Goal: Transaction & Acquisition: Purchase product/service

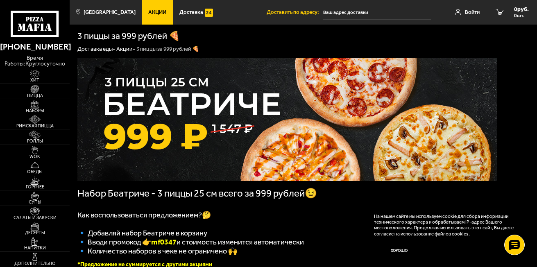
click at [151, 36] on h1 "3 пиццы за 999 рублей 🍕" at bounding box center [128, 36] width 102 height 9
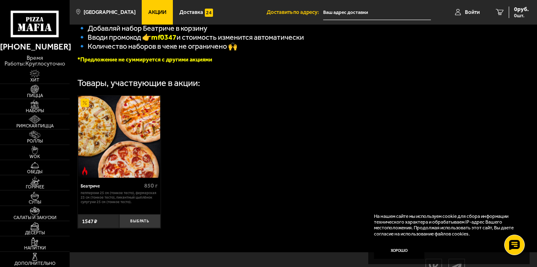
scroll to position [164, 0]
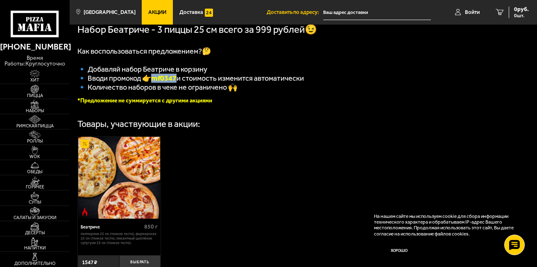
drag, startPoint x: 178, startPoint y: 82, endPoint x: 155, endPoint y: 82, distance: 23.3
click at [155, 82] on b "mf0347" at bounding box center [163, 78] width 25 height 9
copy b "mf0347"
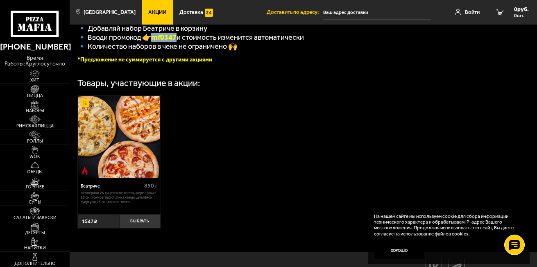
scroll to position [246, 0]
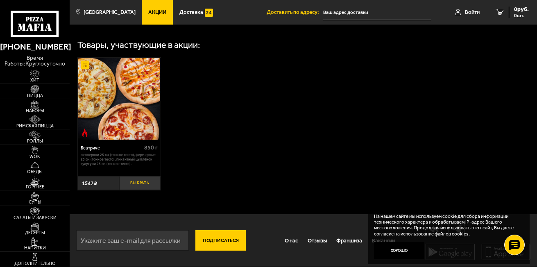
click at [138, 185] on button "Выбрать" at bounding box center [139, 183] width 41 height 14
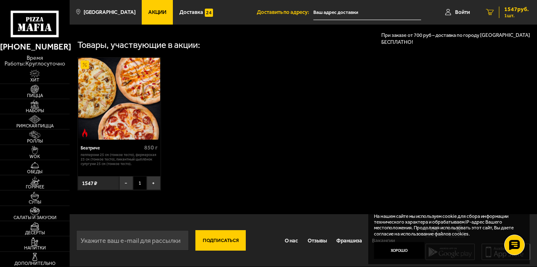
click at [506, 13] on span "1 шт." at bounding box center [516, 15] width 25 height 5
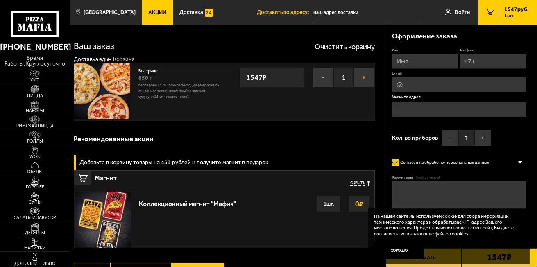
click at [362, 80] on button "+" at bounding box center [364, 77] width 20 height 20
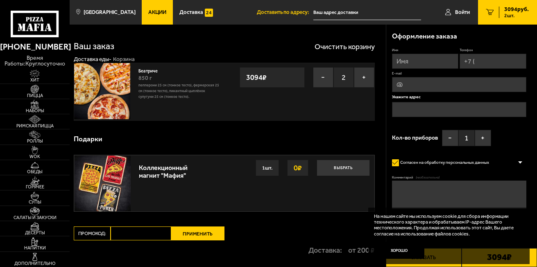
click at [138, 236] on input "Промокод:" at bounding box center [141, 233] width 60 height 14
paste input "mf0347"
type input "mf0347"
click at [197, 235] on button "Применить" at bounding box center [197, 233] width 53 height 14
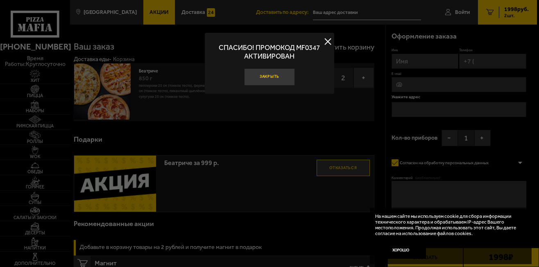
click at [266, 75] on button "Закрыть" at bounding box center [269, 76] width 50 height 17
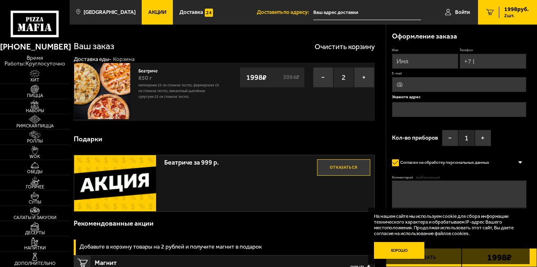
click at [392, 252] on button "Хорошо" at bounding box center [399, 250] width 50 height 17
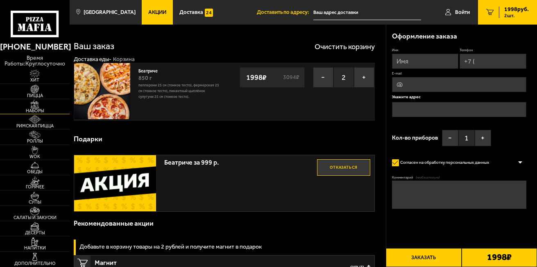
click at [34, 110] on span "Наборы" at bounding box center [35, 110] width 70 height 5
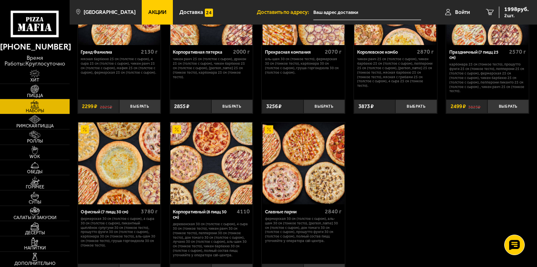
scroll to position [860, 0]
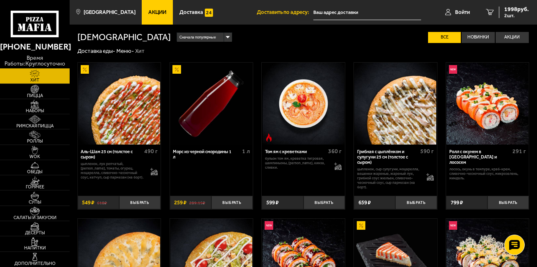
click at [148, 11] on span "Акции" at bounding box center [157, 11] width 18 height 5
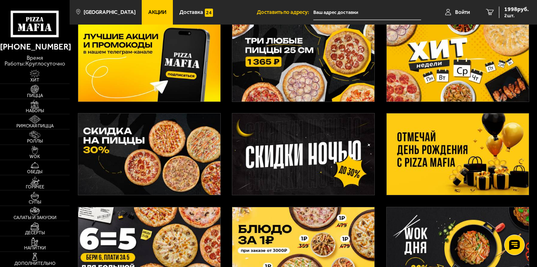
scroll to position [123, 0]
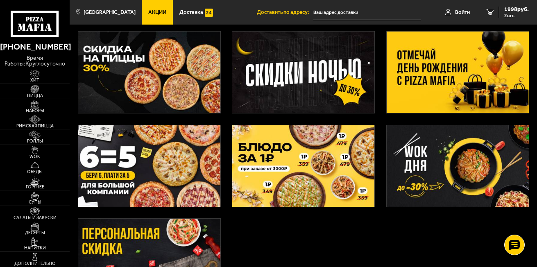
click at [183, 157] on img at bounding box center [149, 165] width 142 height 81
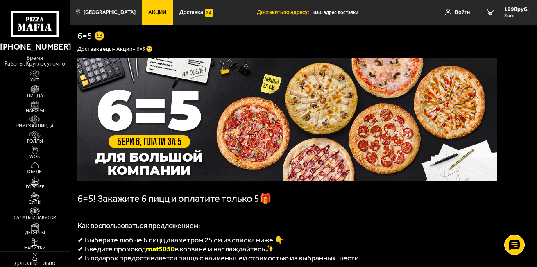
click at [32, 111] on span "Наборы" at bounding box center [35, 110] width 70 height 5
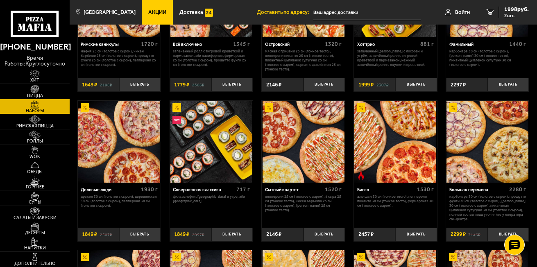
scroll to position [449, 0]
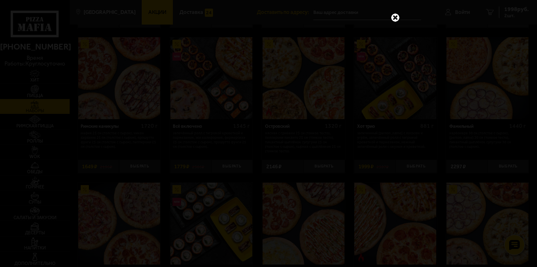
click at [393, 15] on link at bounding box center [395, 17] width 11 height 11
